Goal: Task Accomplishment & Management: Complete application form

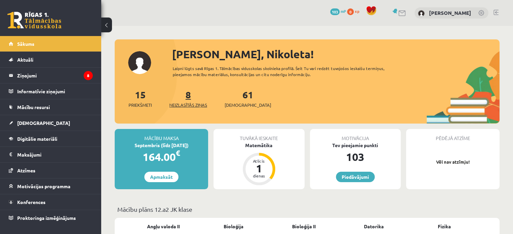
click at [194, 102] on span "Neizlasītās ziņas" at bounding box center [188, 105] width 38 height 7
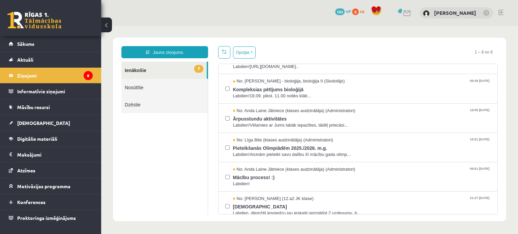
scroll to position [83, 0]
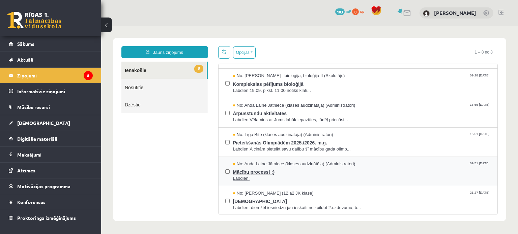
click at [256, 168] on span "Mācību process! :)" at bounding box center [362, 171] width 258 height 8
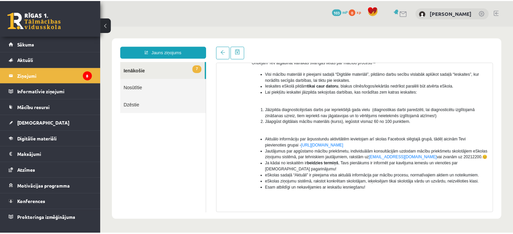
scroll to position [75, 0]
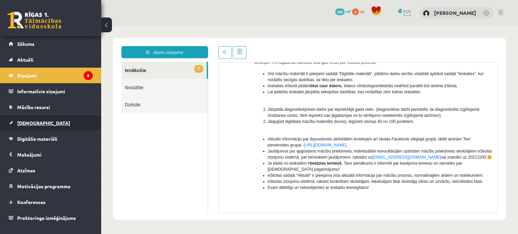
click at [49, 121] on link "[DEMOGRAPHIC_DATA]" at bounding box center [51, 123] width 84 height 16
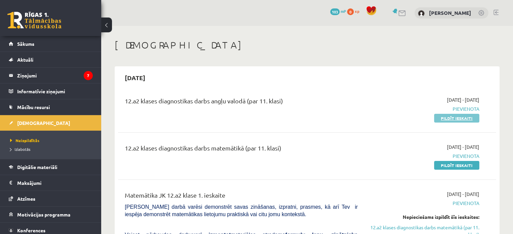
click at [460, 117] on link "Pildīt ieskaiti" at bounding box center [456, 118] width 45 height 9
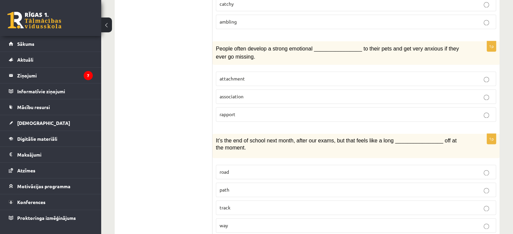
scroll to position [959, 0]
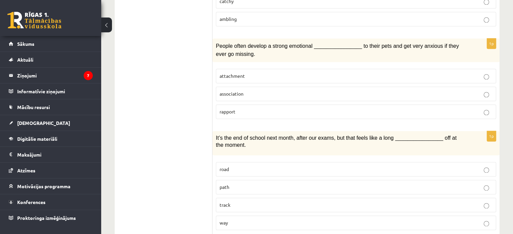
click at [483, 166] on p "road" at bounding box center [356, 169] width 273 height 7
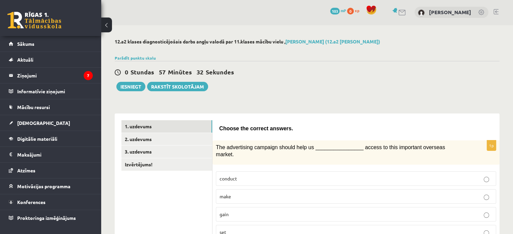
scroll to position [0, 0]
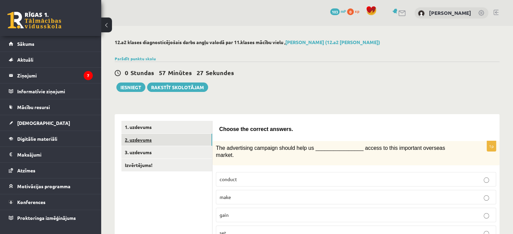
click at [178, 144] on link "2. uzdevums" at bounding box center [166, 140] width 91 height 12
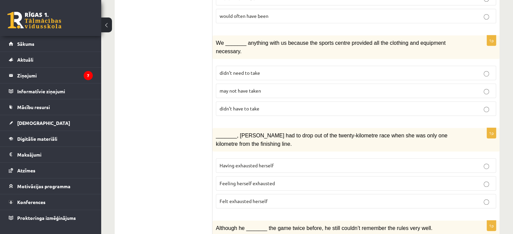
scroll to position [376, 0]
click at [490, 180] on p "Feeling herself exhausted" at bounding box center [356, 183] width 273 height 7
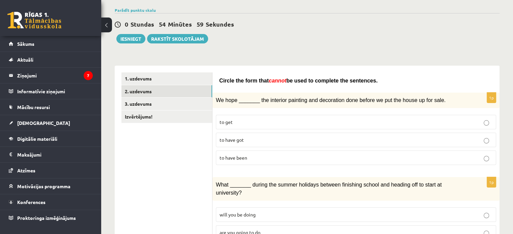
scroll to position [0, 0]
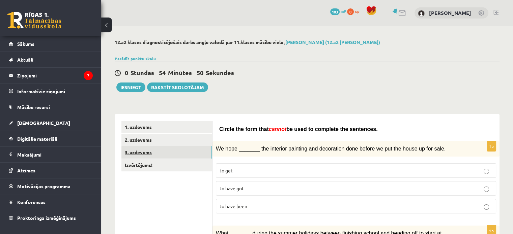
click at [177, 153] on link "3. uzdevums" at bounding box center [166, 152] width 91 height 12
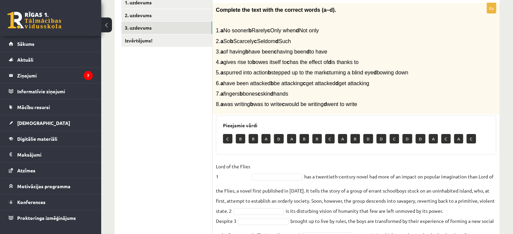
scroll to position [125, 0]
click at [291, 139] on p "A" at bounding box center [291, 138] width 9 height 9
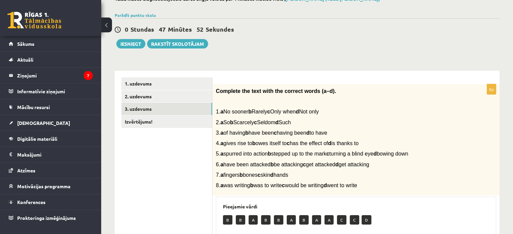
scroll to position [0, 0]
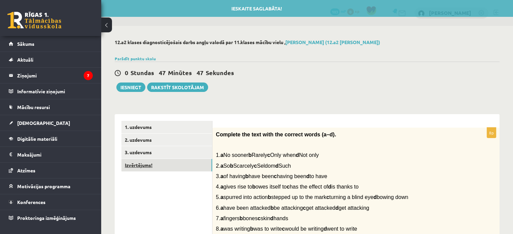
click at [191, 167] on link "Izvērtējums!" at bounding box center [166, 165] width 91 height 12
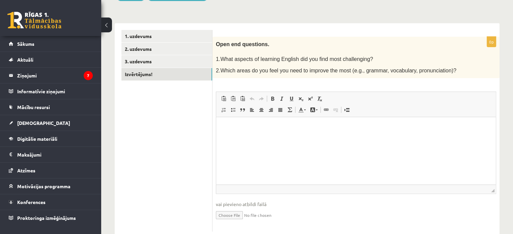
scroll to position [91, 0]
click at [299, 138] on html at bounding box center [356, 128] width 280 height 21
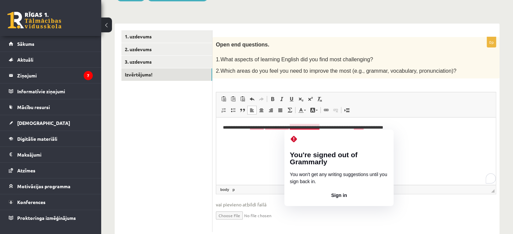
click at [405, 138] on html "**********" at bounding box center [356, 128] width 280 height 21
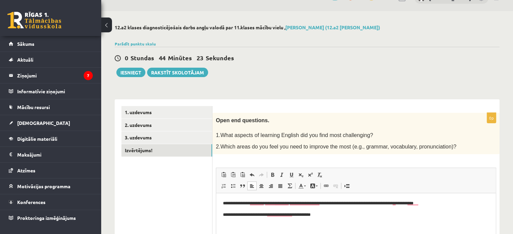
scroll to position [0, 0]
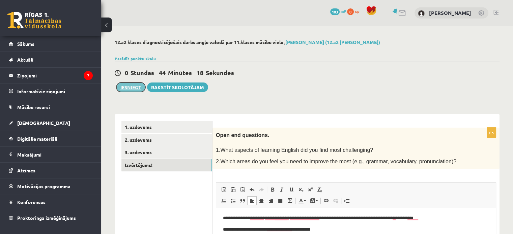
click at [138, 90] on button "Iesniegt" at bounding box center [130, 87] width 29 height 9
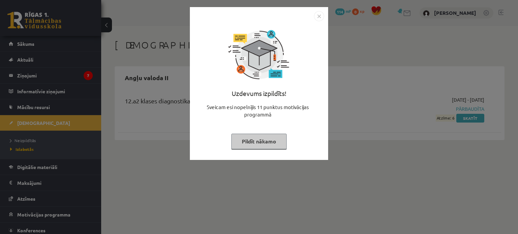
click at [320, 15] on img "Close" at bounding box center [319, 16] width 10 height 10
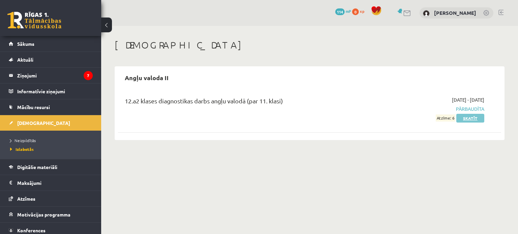
click at [469, 118] on link "Skatīt" at bounding box center [470, 118] width 28 height 9
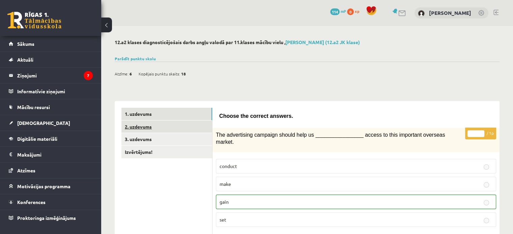
click at [196, 123] on link "2. uzdevums" at bounding box center [166, 127] width 91 height 12
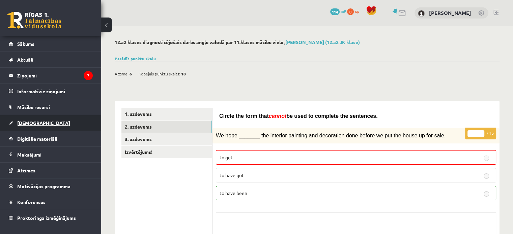
click at [46, 120] on link "[DEMOGRAPHIC_DATA]" at bounding box center [51, 123] width 84 height 16
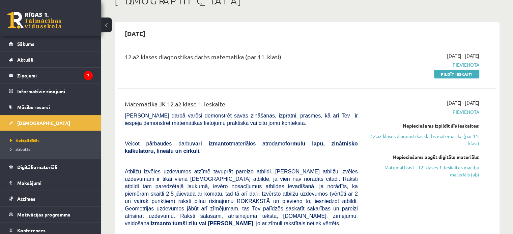
scroll to position [50, 0]
